Goal: Check status

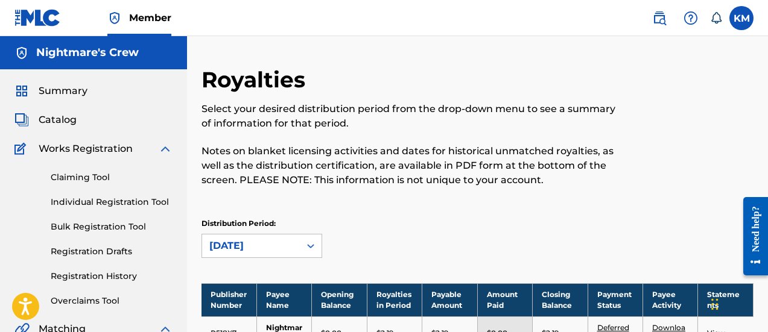
click at [57, 88] on span "Summary" at bounding box center [63, 91] width 49 height 14
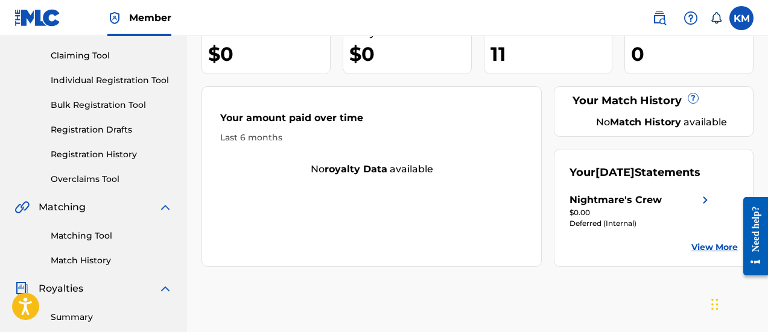
scroll to position [121, 0]
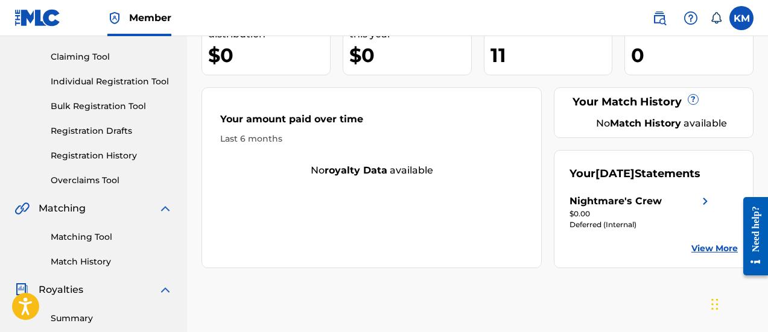
click at [709, 209] on img at bounding box center [705, 201] width 14 height 14
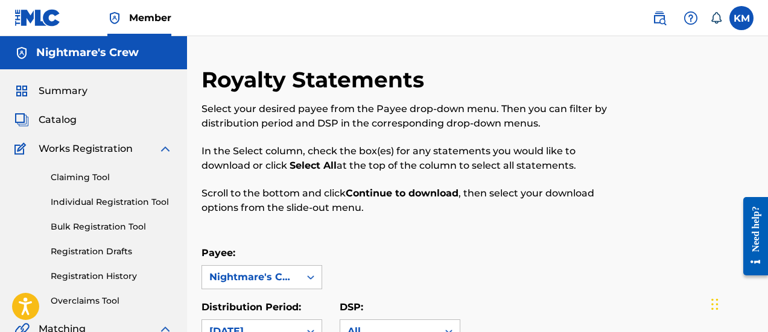
click at [65, 94] on span "Summary" at bounding box center [63, 91] width 49 height 14
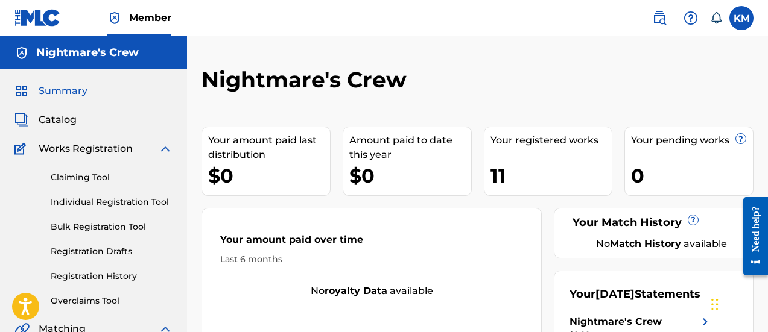
click at [65, 91] on span "Summary" at bounding box center [63, 91] width 49 height 14
click at [69, 118] on span "Catalog" at bounding box center [58, 120] width 38 height 14
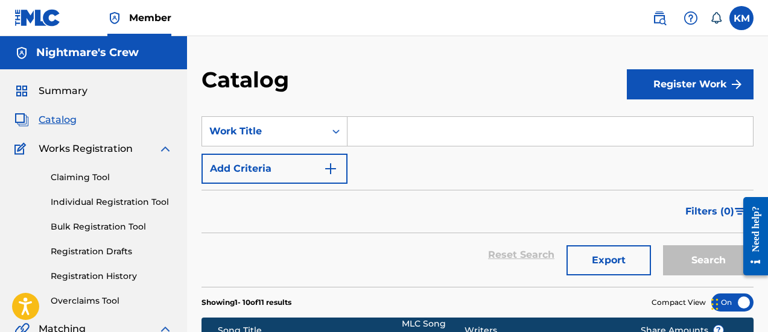
click at [77, 92] on span "Summary" at bounding box center [63, 91] width 49 height 14
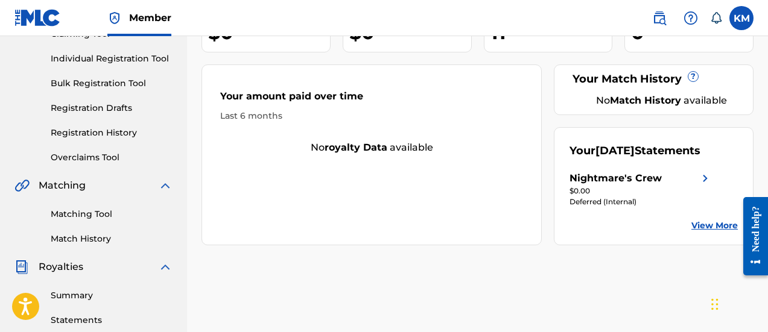
scroll to position [181, 0]
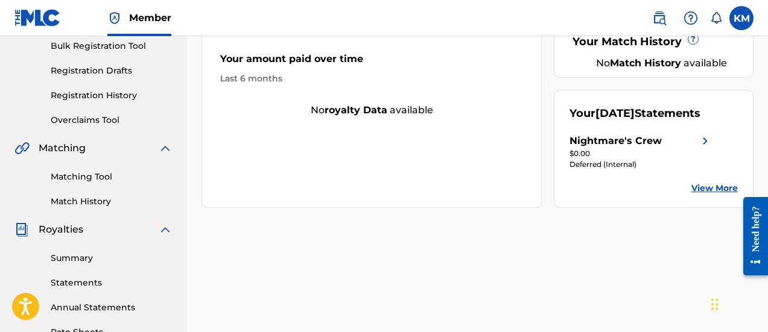
click at [629, 170] on div "Deferred (Internal)" at bounding box center [640, 164] width 143 height 11
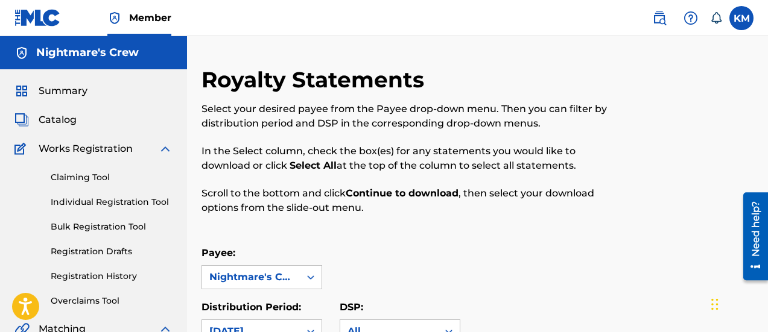
click at [63, 125] on span "Catalog" at bounding box center [58, 120] width 38 height 14
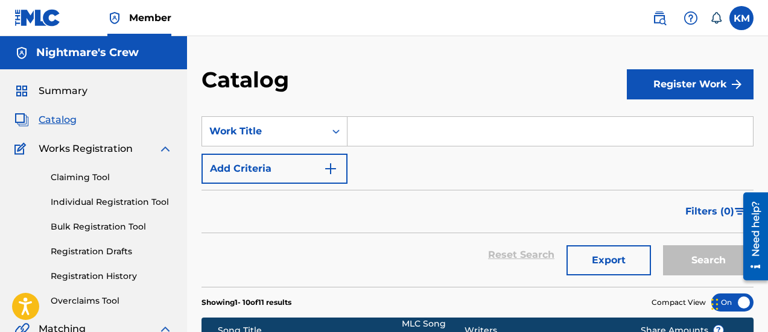
click at [71, 87] on span "Summary" at bounding box center [63, 91] width 49 height 14
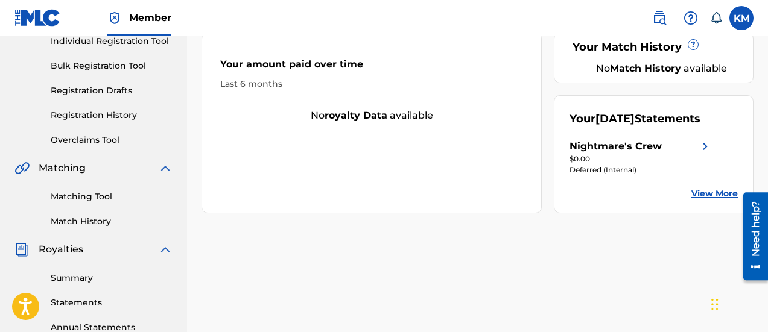
scroll to position [181, 0]
